Goal: Task Accomplishment & Management: Manage account settings

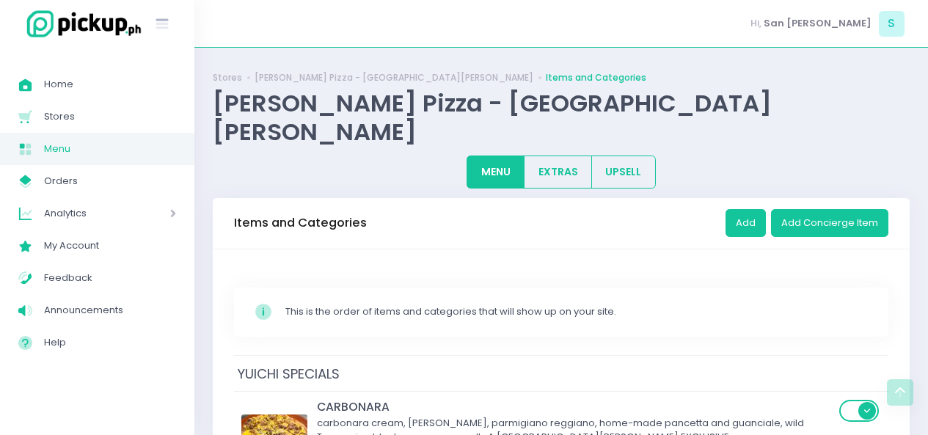
scroll to position [7065, 0]
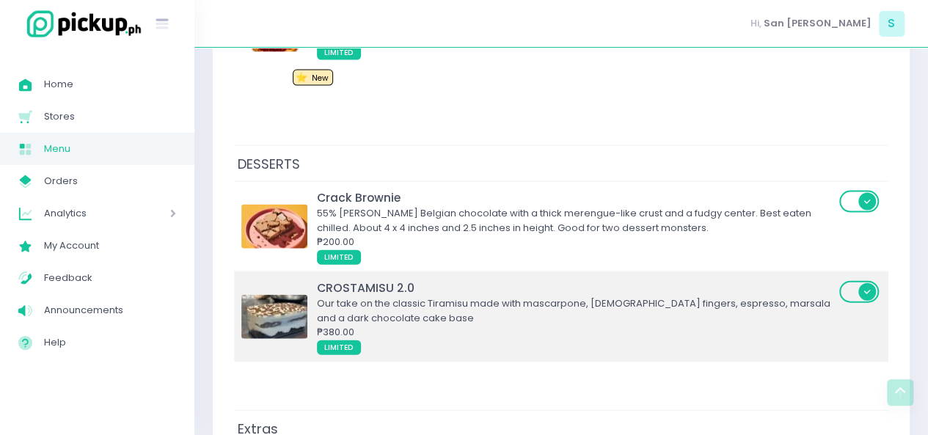
click at [403, 296] on div "Our take on the classic Tiramisu made with mascarpone, lady fingers, espresso, …" at bounding box center [576, 310] width 518 height 29
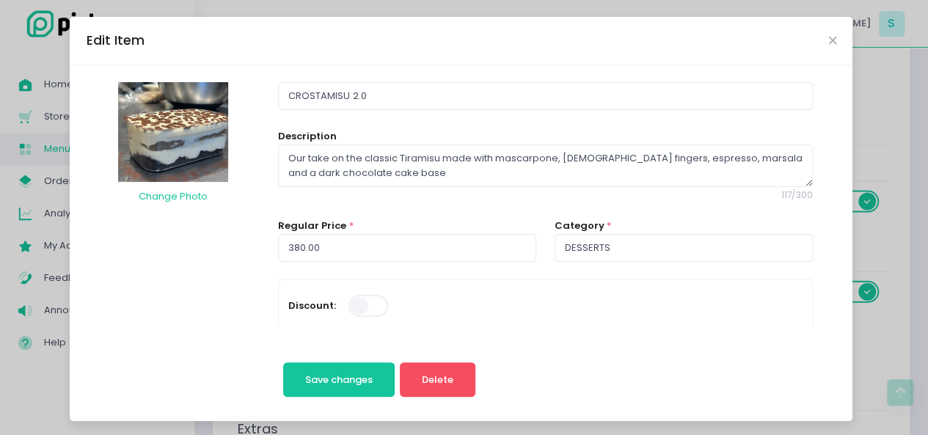
scroll to position [1, 0]
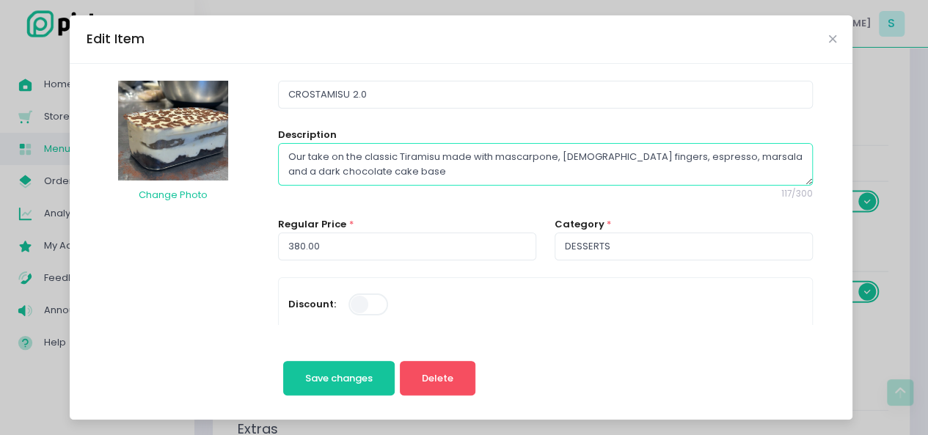
click at [334, 178] on textarea "Our take on the classic Tiramisu made with mascarpone, lady fingers, espresso, …" at bounding box center [545, 164] width 534 height 43
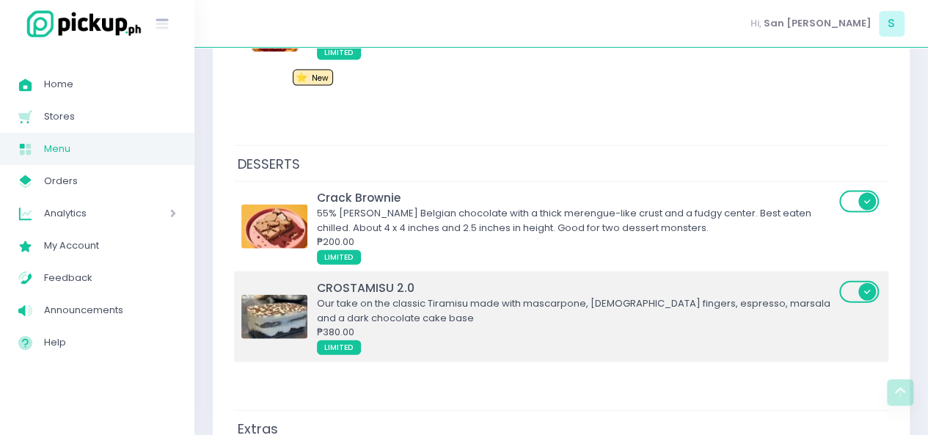
click at [545, 296] on div "Our take on the classic Tiramisu made with mascarpone, lady fingers, espresso, …" at bounding box center [576, 310] width 518 height 29
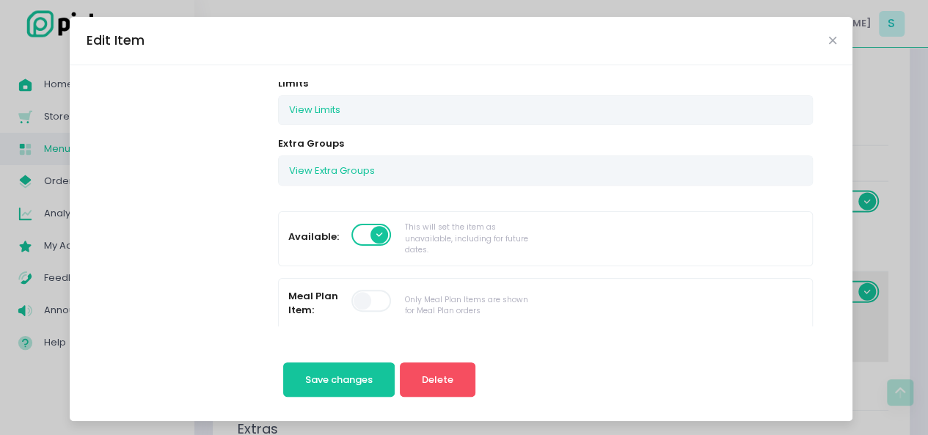
scroll to position [274, 0]
click at [351, 232] on span at bounding box center [372, 234] width 42 height 22
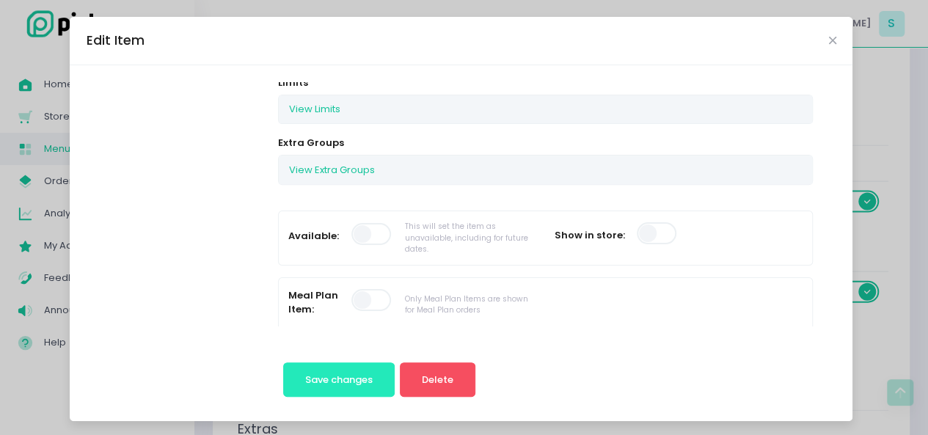
click at [363, 370] on button "Save changes" at bounding box center [339, 379] width 112 height 35
